Goal: Transaction & Acquisition: Book appointment/travel/reservation

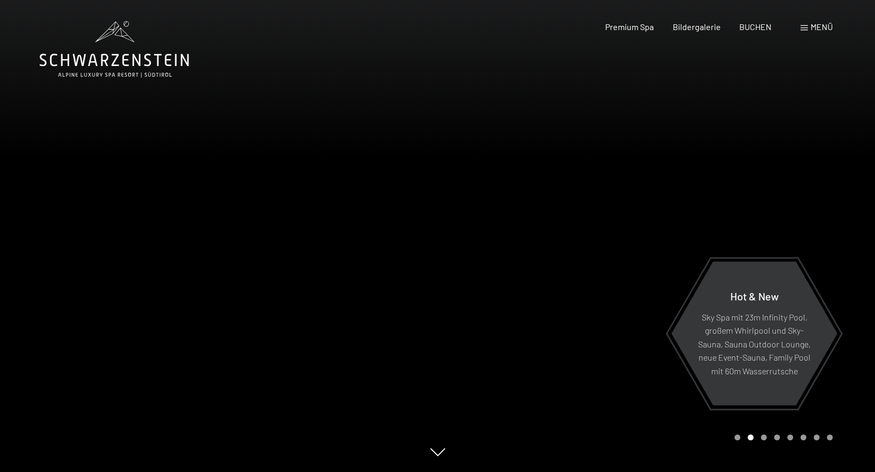
click at [518, 222] on div at bounding box center [657, 236] width 438 height 472
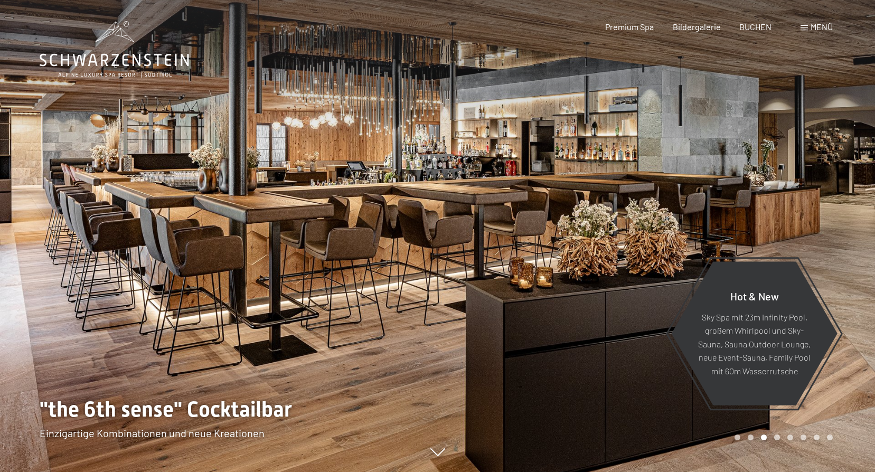
click at [513, 228] on div at bounding box center [657, 236] width 438 height 472
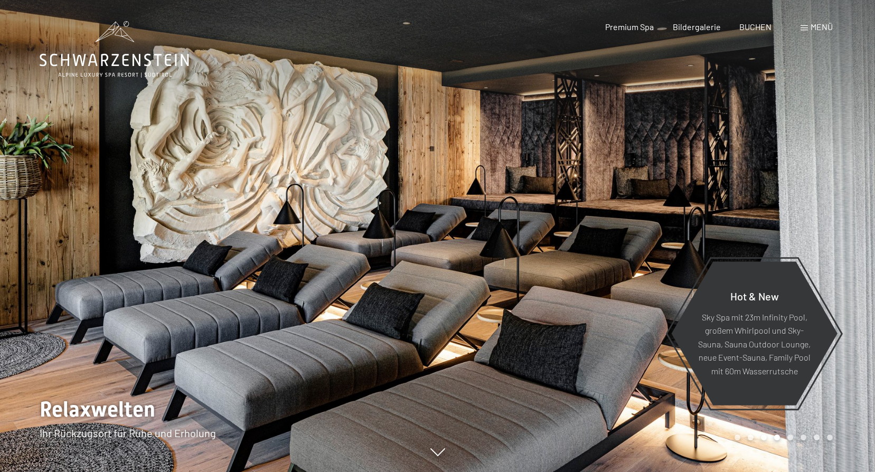
click at [513, 228] on div at bounding box center [657, 236] width 438 height 472
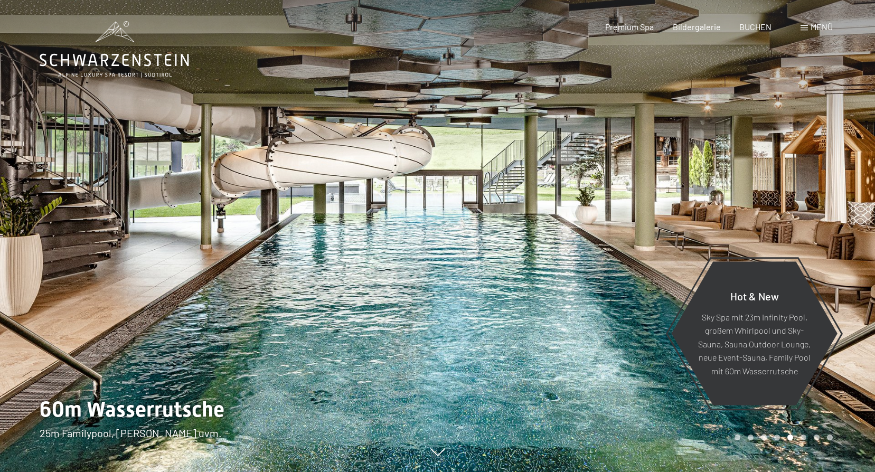
click at [513, 228] on div at bounding box center [657, 236] width 438 height 472
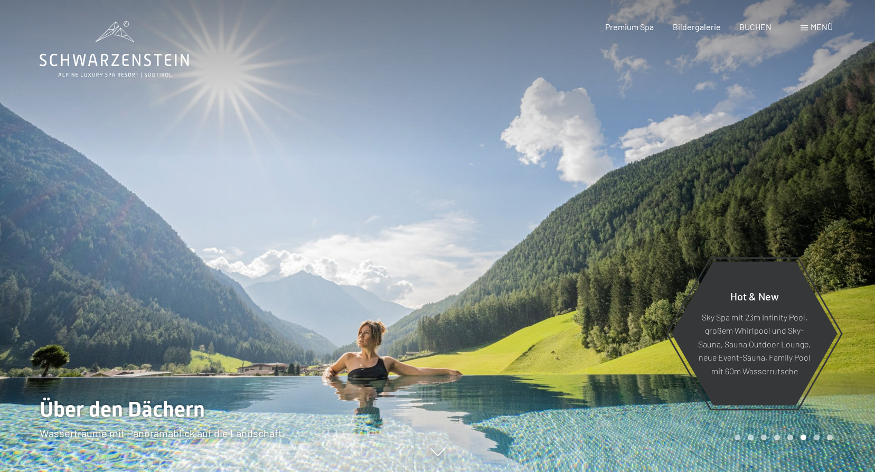
click at [513, 228] on div at bounding box center [657, 236] width 438 height 472
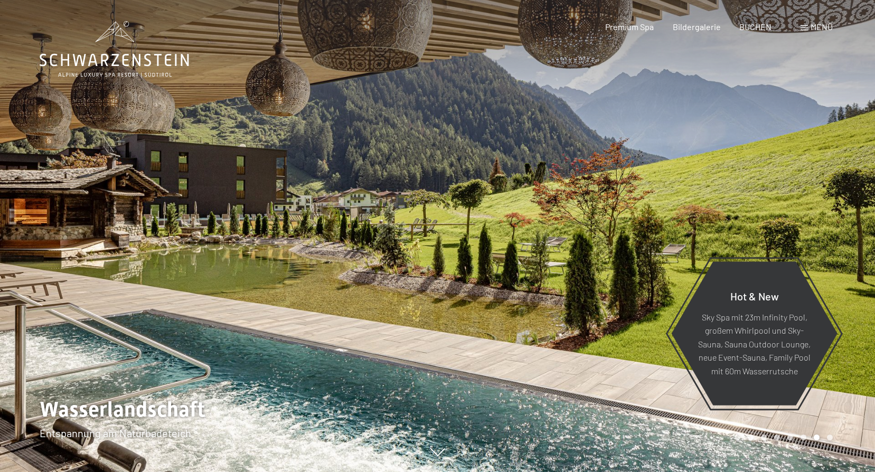
click at [513, 234] on div at bounding box center [657, 236] width 438 height 472
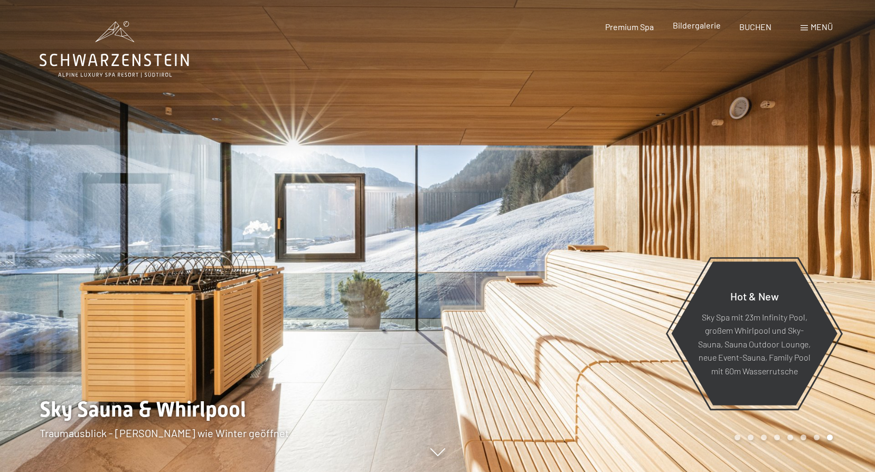
click at [696, 28] on span "Bildergalerie" at bounding box center [697, 25] width 48 height 10
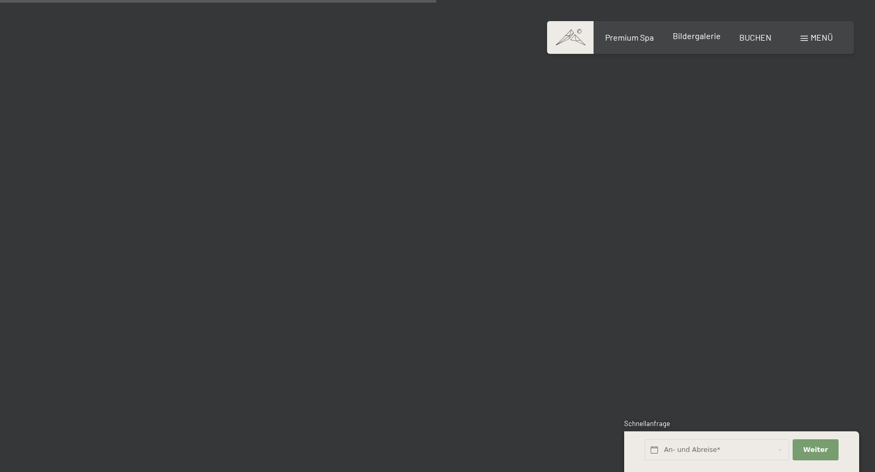
scroll to position [6233, 0]
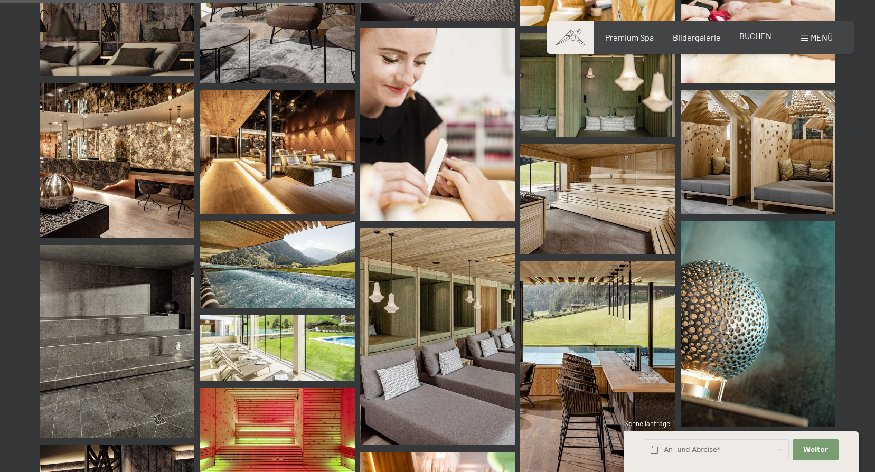
click at [764, 34] on span "BUCHEN" at bounding box center [756, 36] width 32 height 10
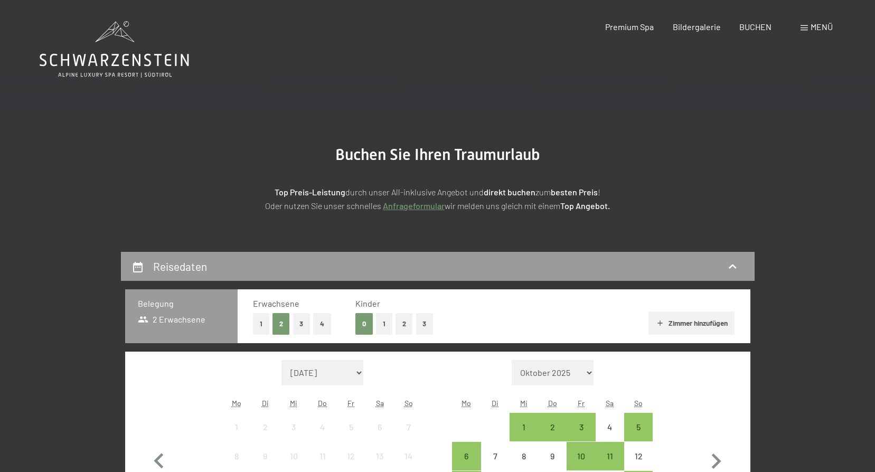
click at [810, 26] on div "Menü" at bounding box center [817, 27] width 32 height 12
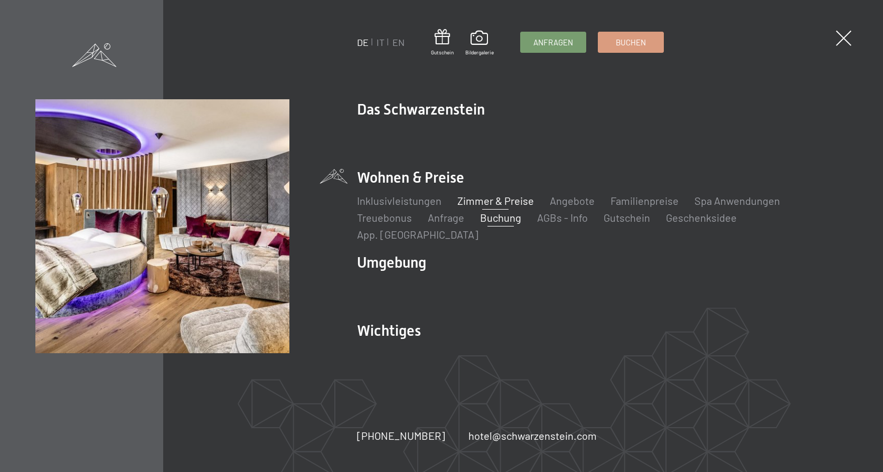
click at [474, 207] on link "Zimmer & Preise" at bounding box center [495, 200] width 77 height 13
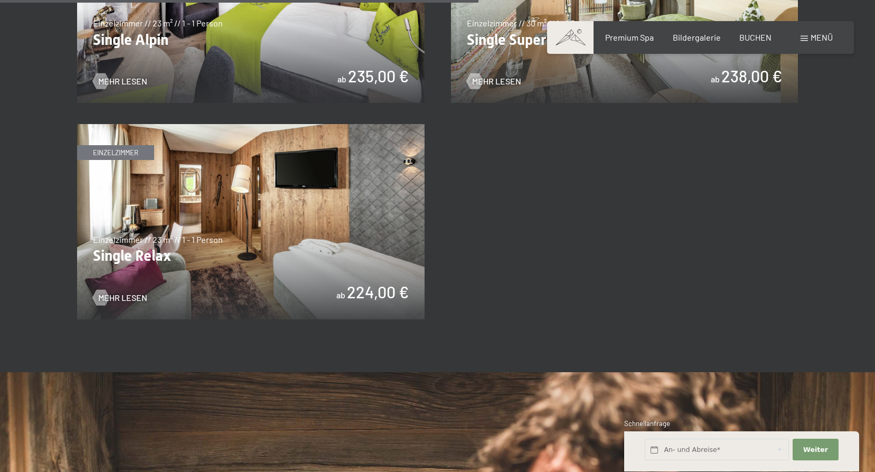
scroll to position [1743, 0]
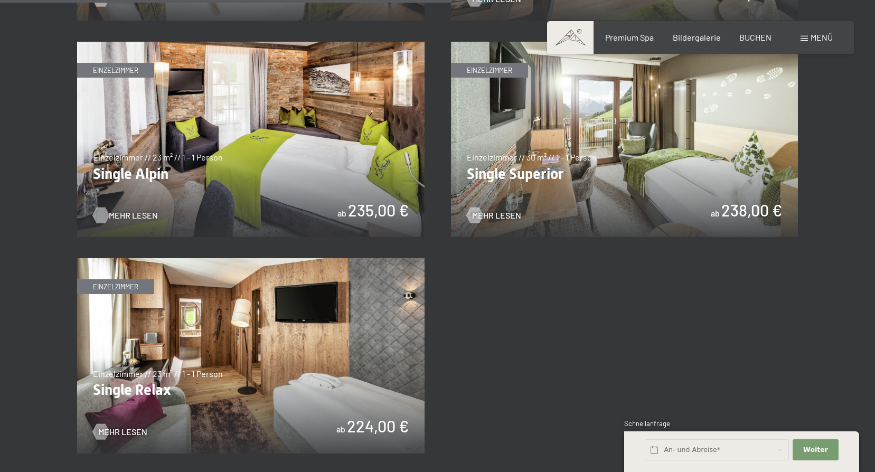
click at [119, 214] on span "Mehr Lesen" at bounding box center [133, 216] width 49 height 12
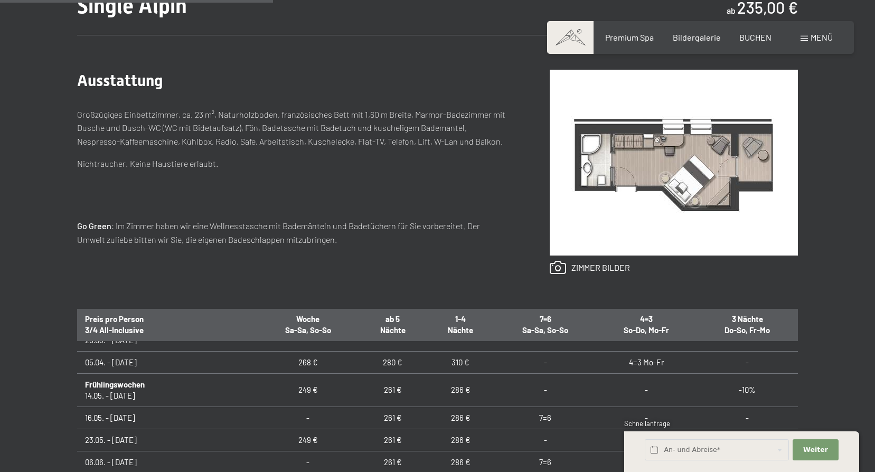
scroll to position [581, 0]
drag, startPoint x: 816, startPoint y: 432, endPoint x: 790, endPoint y: 470, distance: 46.3
click at [790, 470] on div "An- und Abreise* Weiter Adressfelder ausblenden 2 Erwachsene 2 Erwachsene Älter…" at bounding box center [742, 452] width 209 height 41
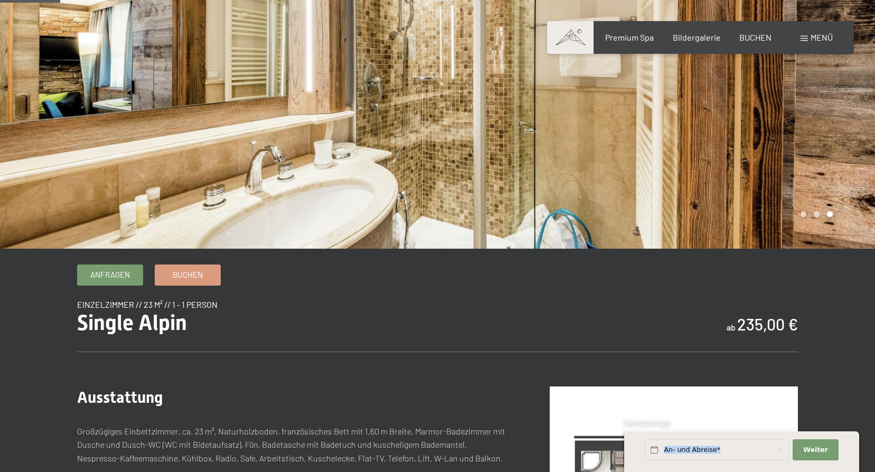
scroll to position [0, 0]
